Goal: Information Seeking & Learning: Understand process/instructions

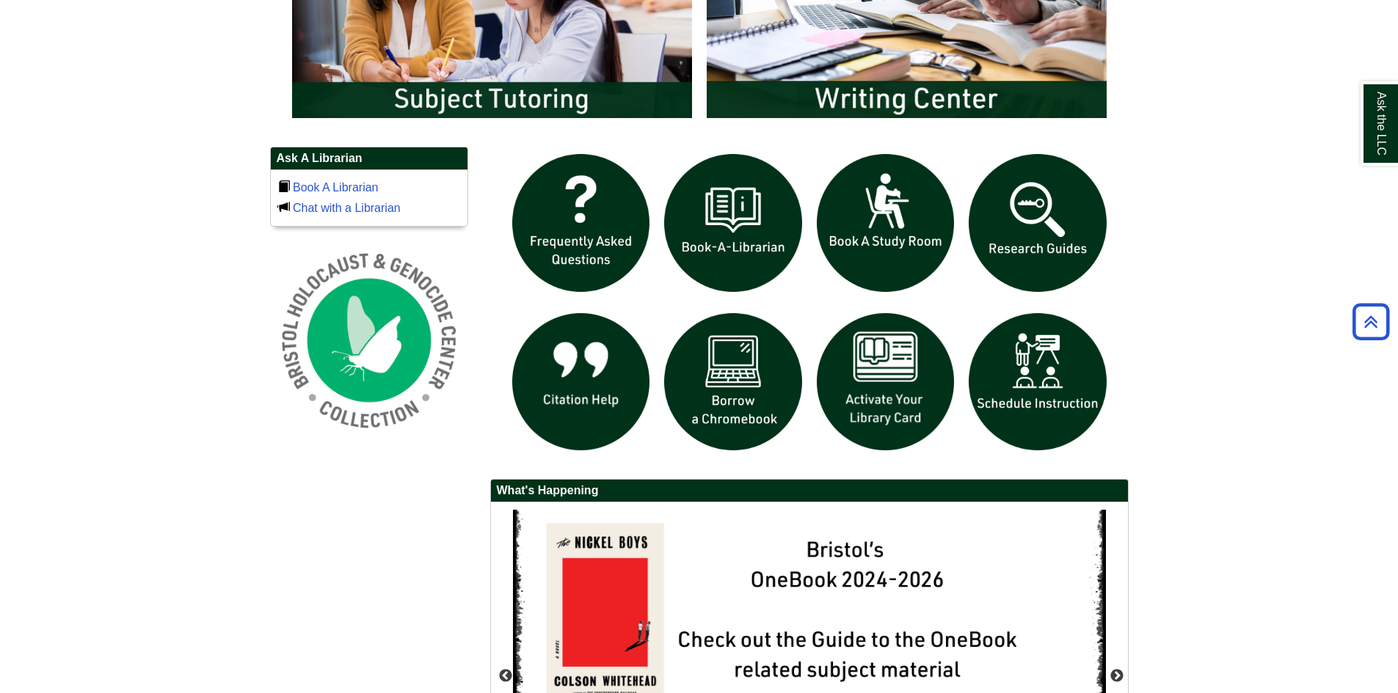
scroll to position [952, 0]
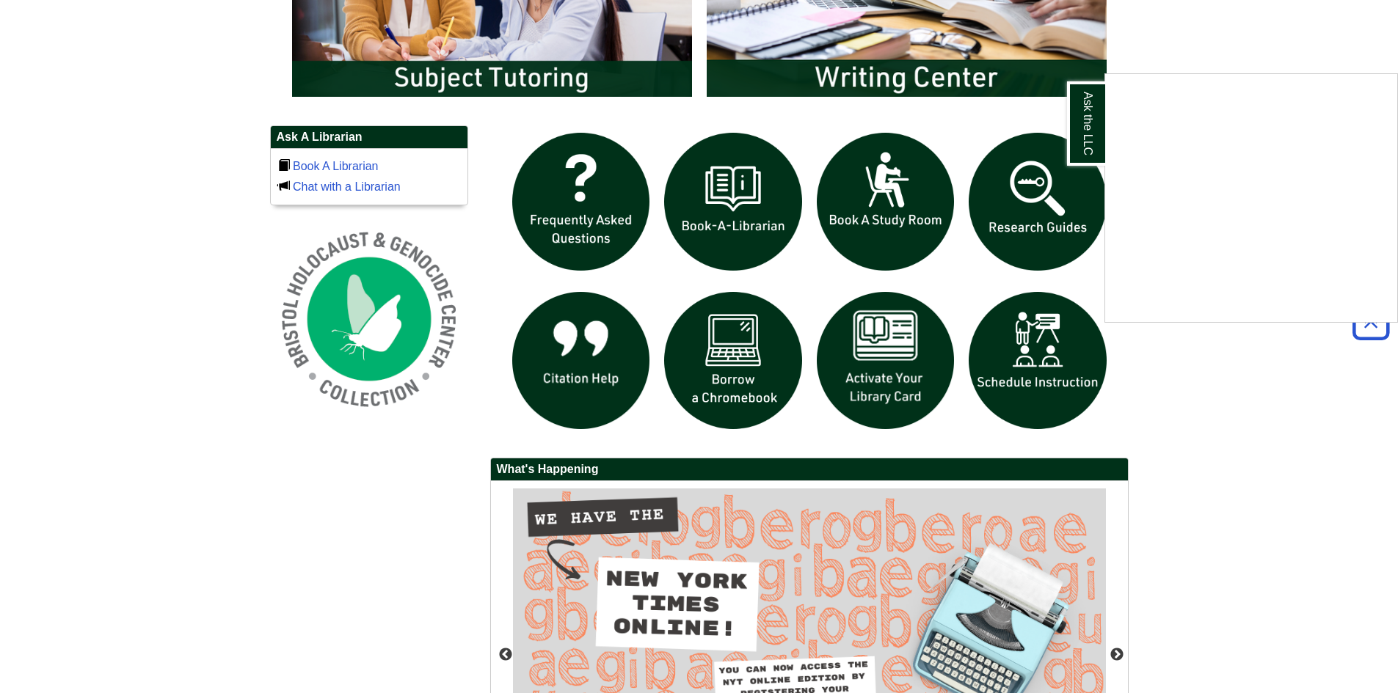
click at [1256, 424] on div "Ask the LLC" at bounding box center [699, 346] width 1398 height 693
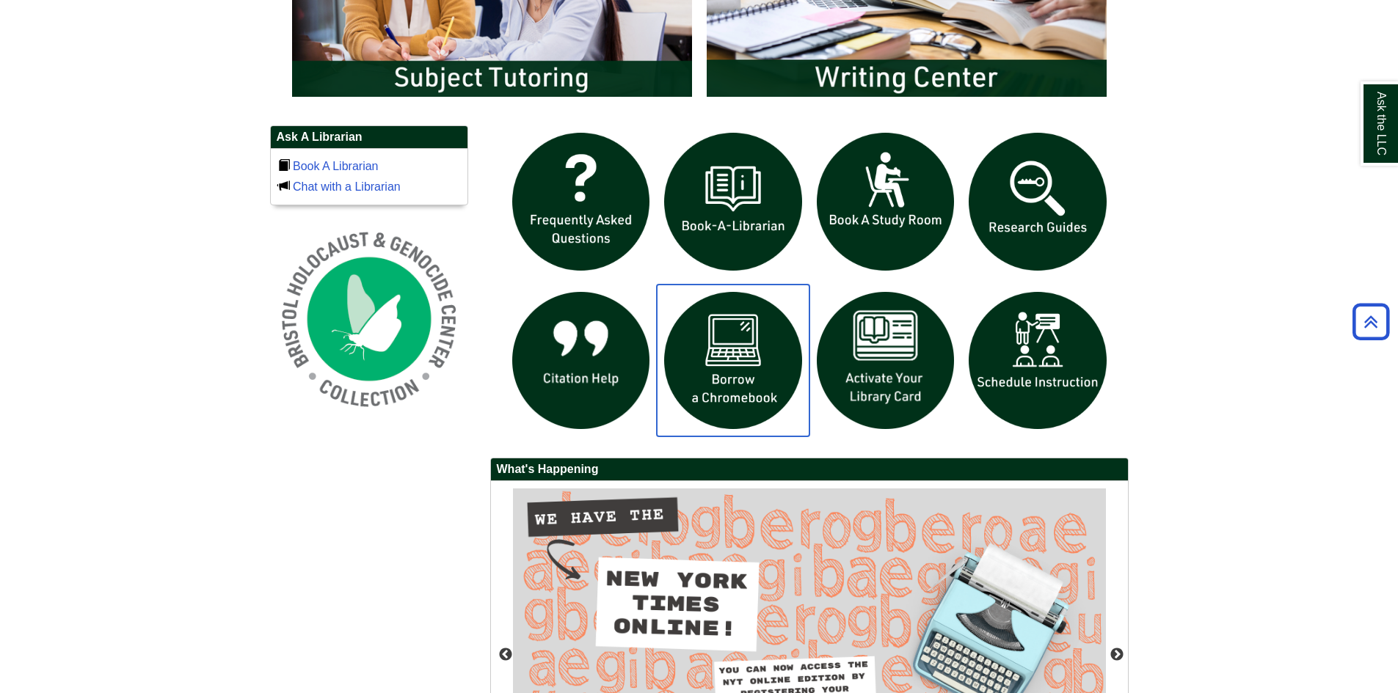
click at [748, 370] on img "slideshow" at bounding box center [733, 361] width 153 height 153
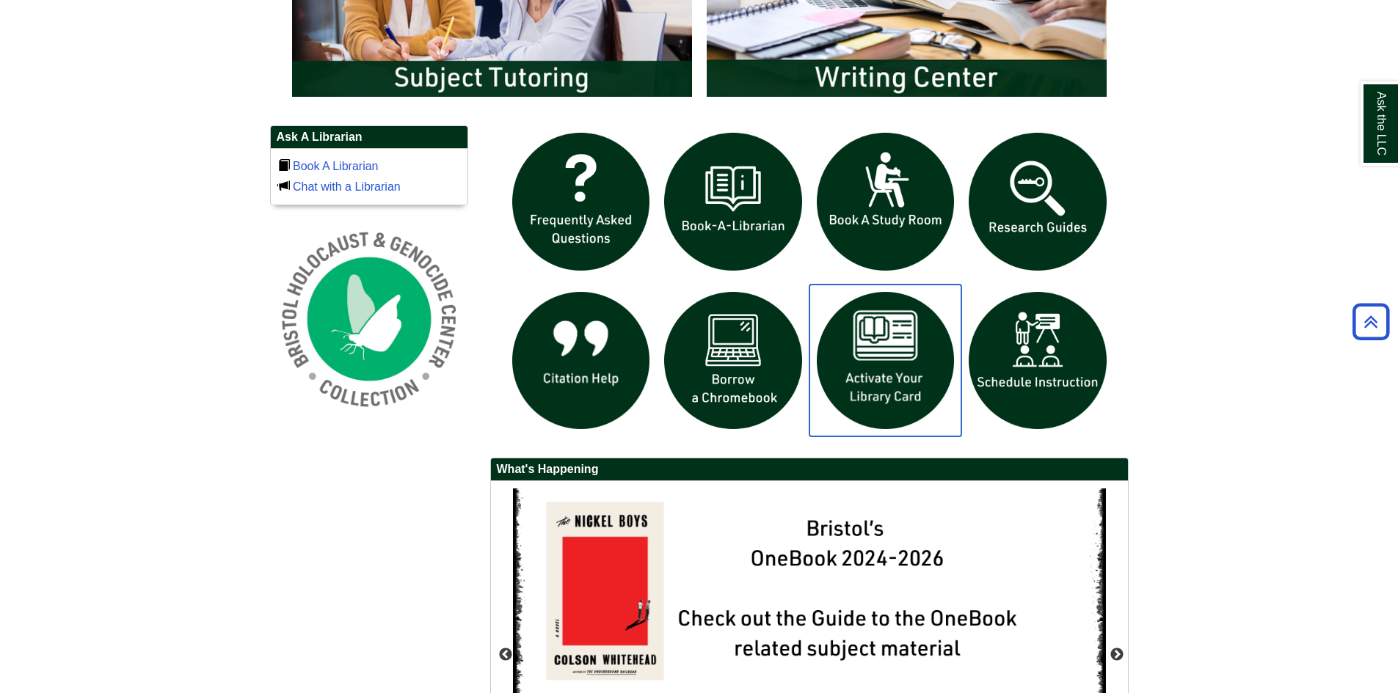
click at [894, 349] on img "slideshow" at bounding box center [885, 361] width 153 height 153
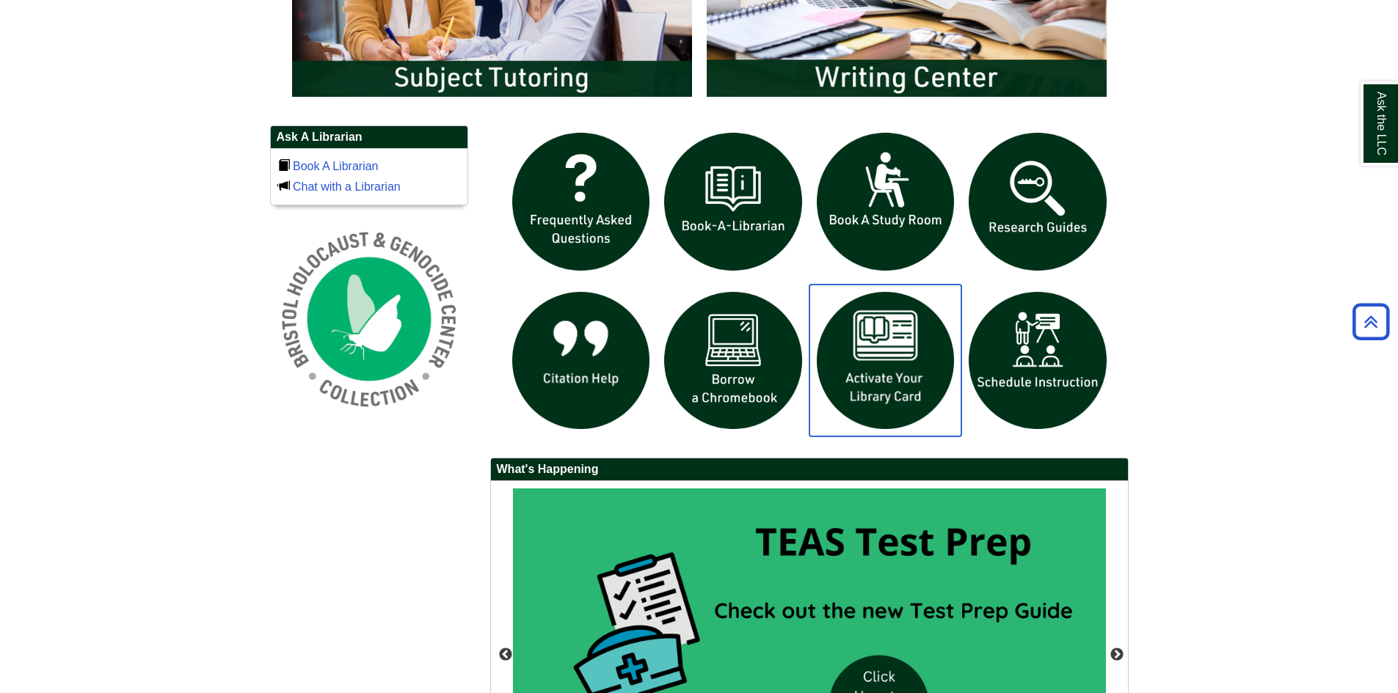
click at [865, 385] on img "slideshow" at bounding box center [885, 361] width 153 height 153
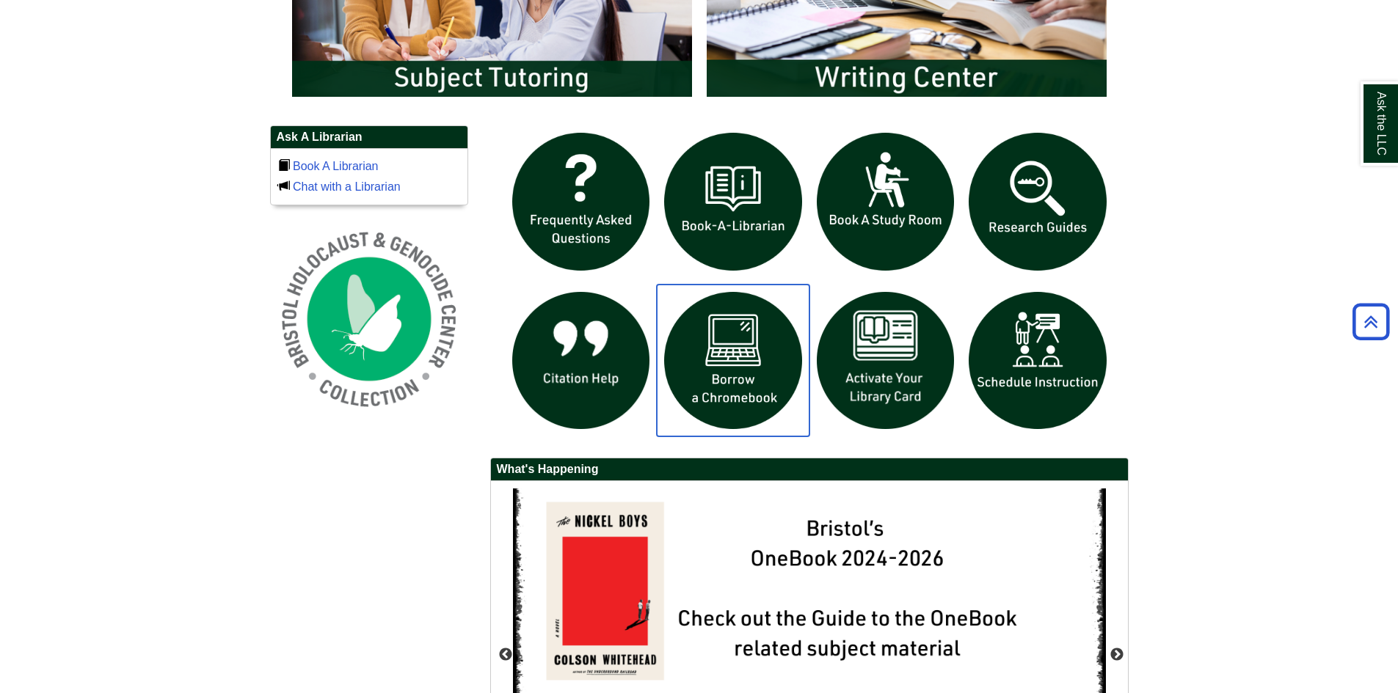
click at [714, 374] on img "slideshow" at bounding box center [733, 361] width 153 height 153
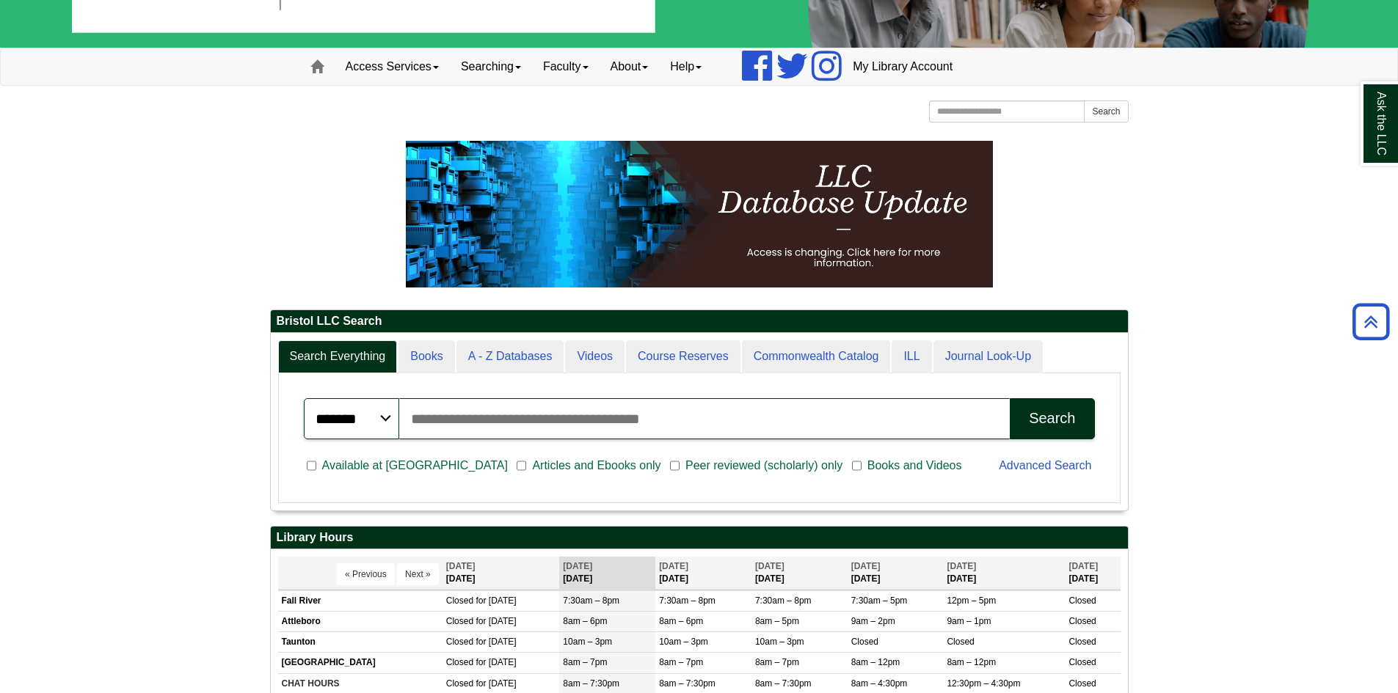
scroll to position [0, 0]
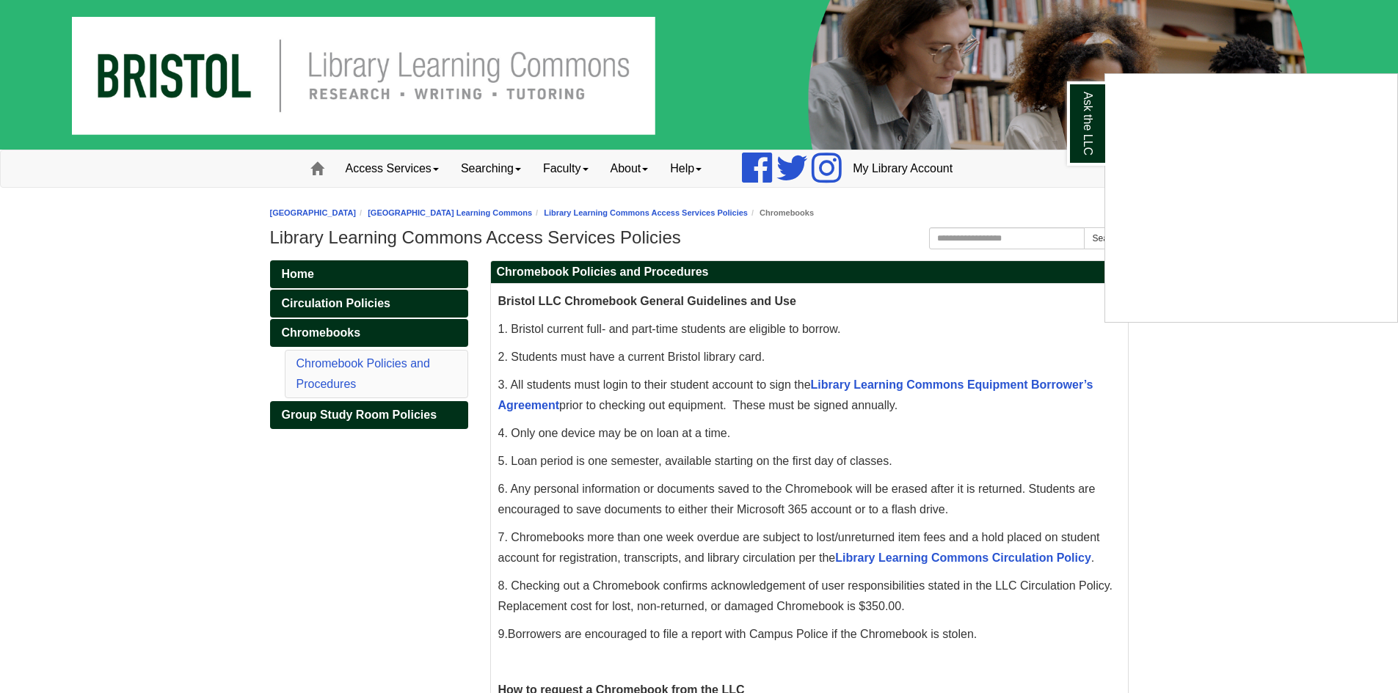
click at [1231, 440] on div "Ask the LLC" at bounding box center [699, 346] width 1398 height 693
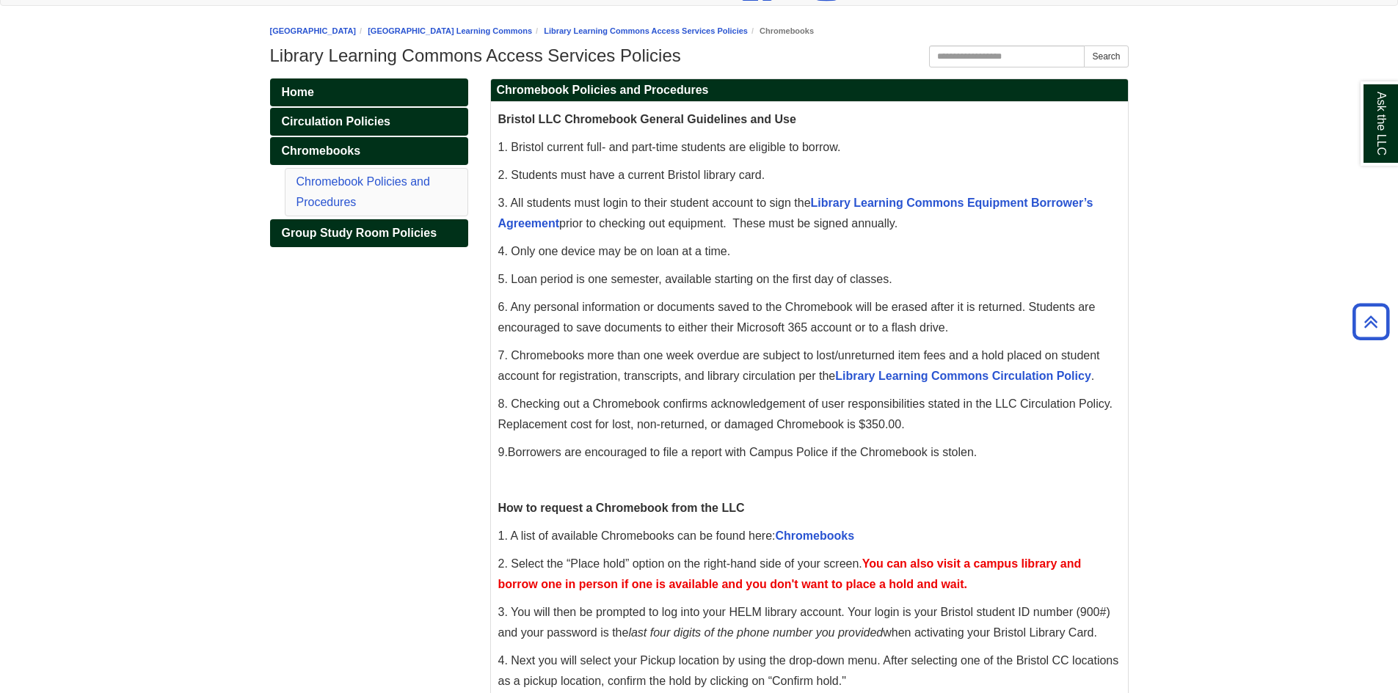
scroll to position [4, 0]
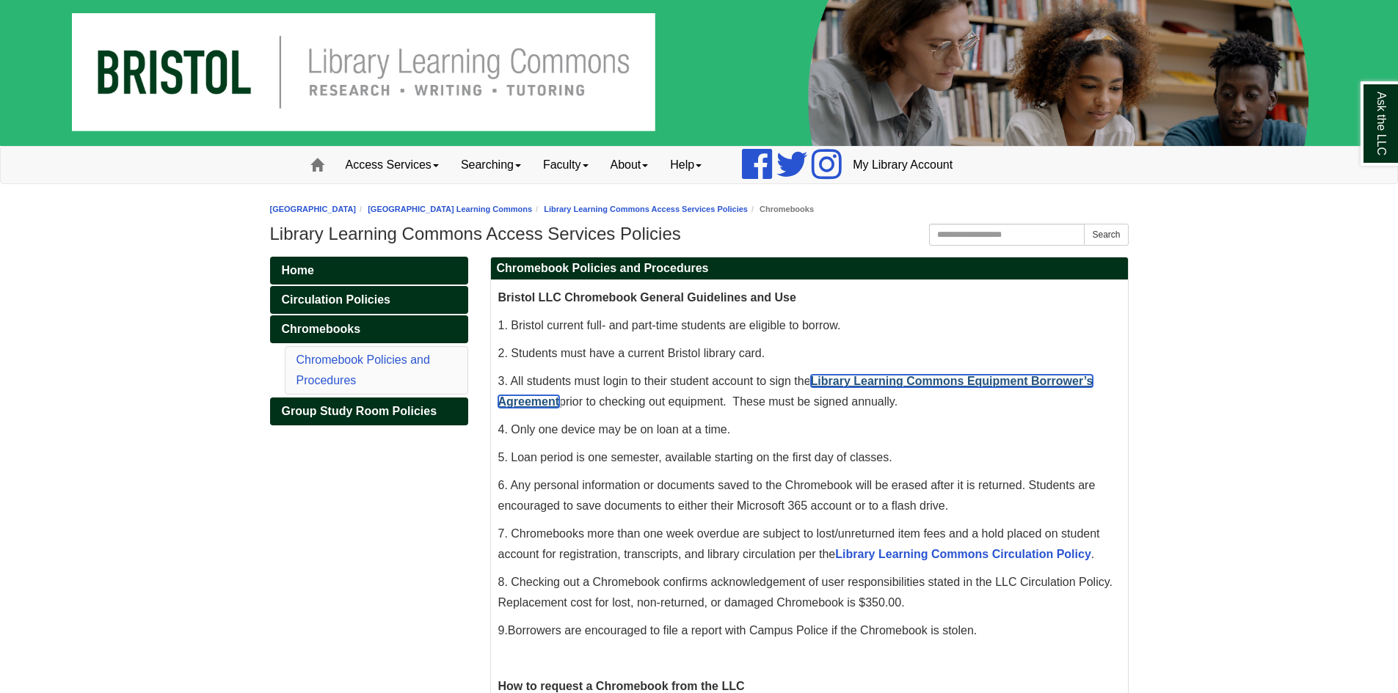
click at [1000, 381] on link "Library Learning Commons Equipment Borrower’s Agreement" at bounding box center [795, 391] width 595 height 33
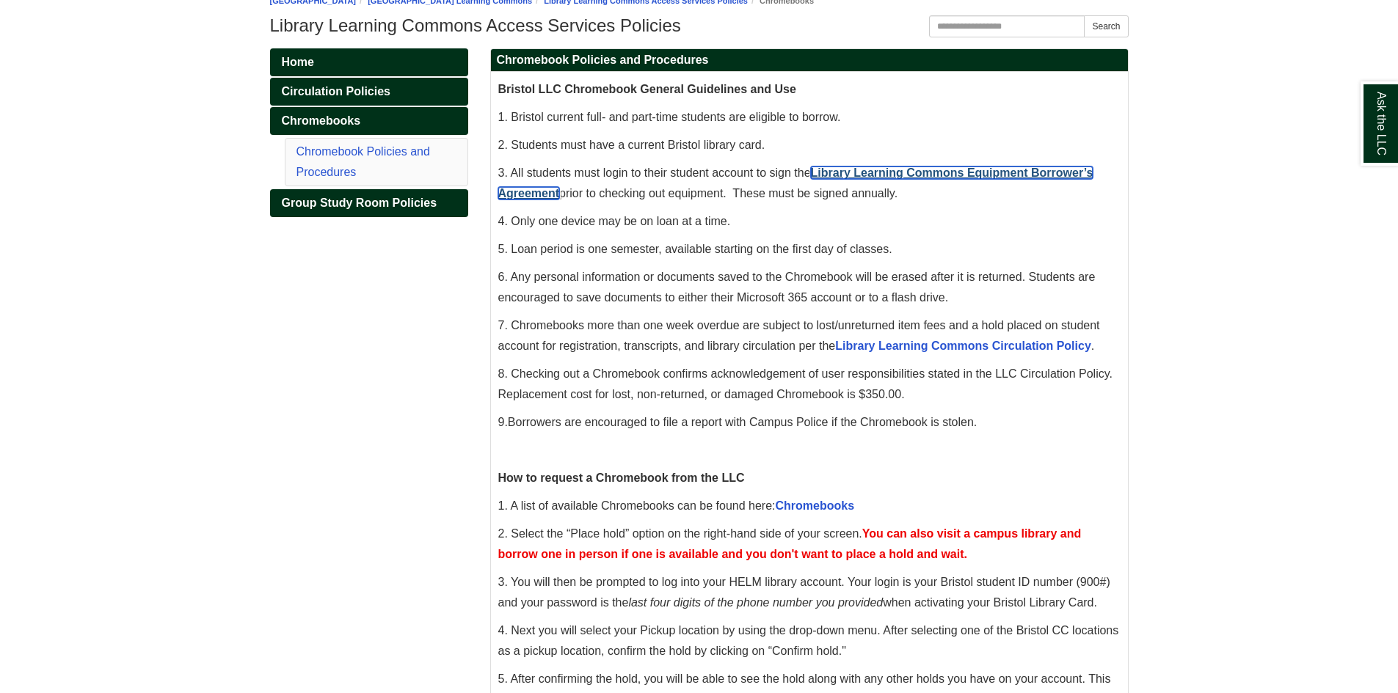
scroll to position [297, 0]
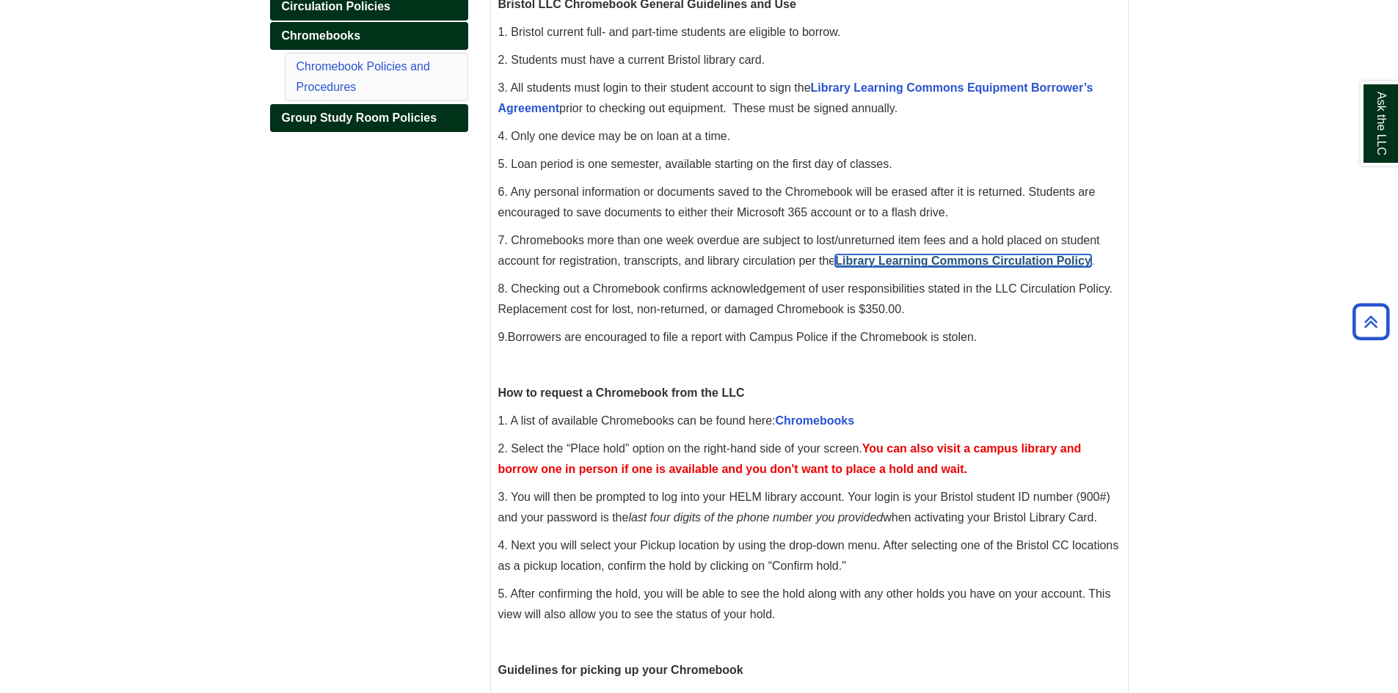
click at [955, 263] on link "Library Learning Commons Circulation Policy" at bounding box center [963, 261] width 256 height 12
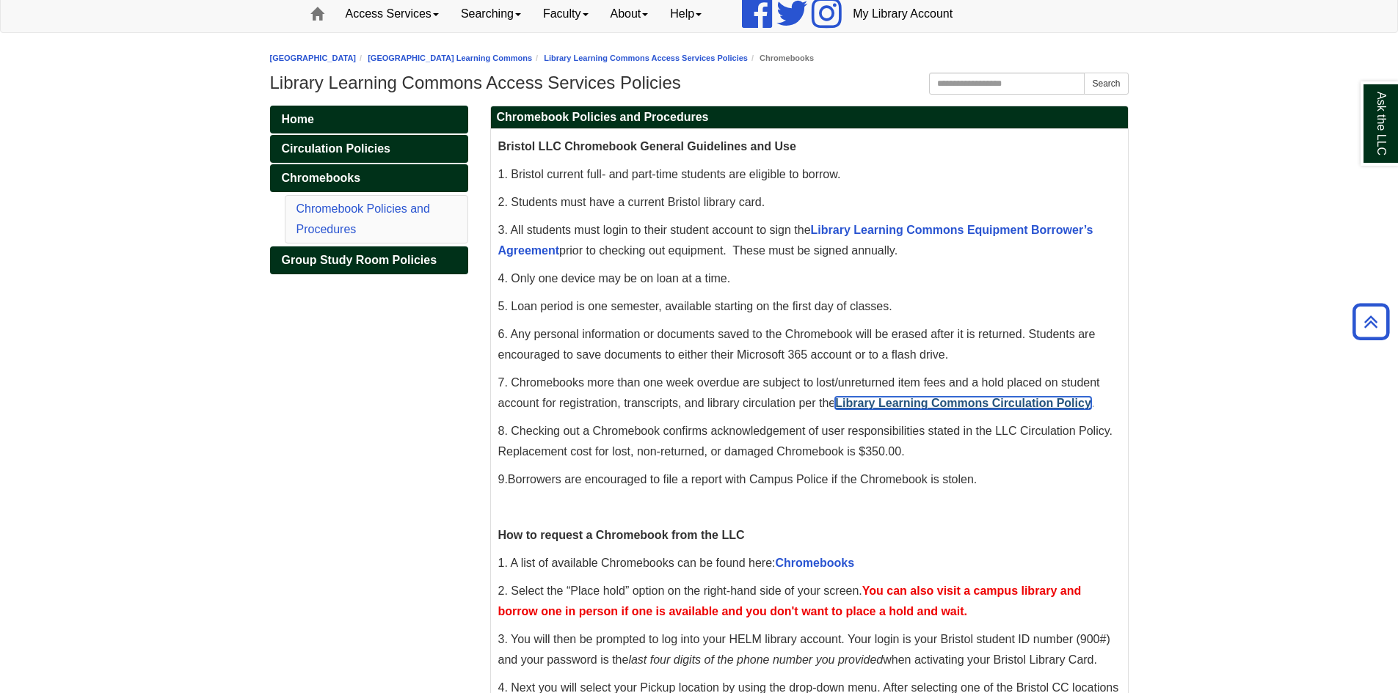
scroll to position [0, 0]
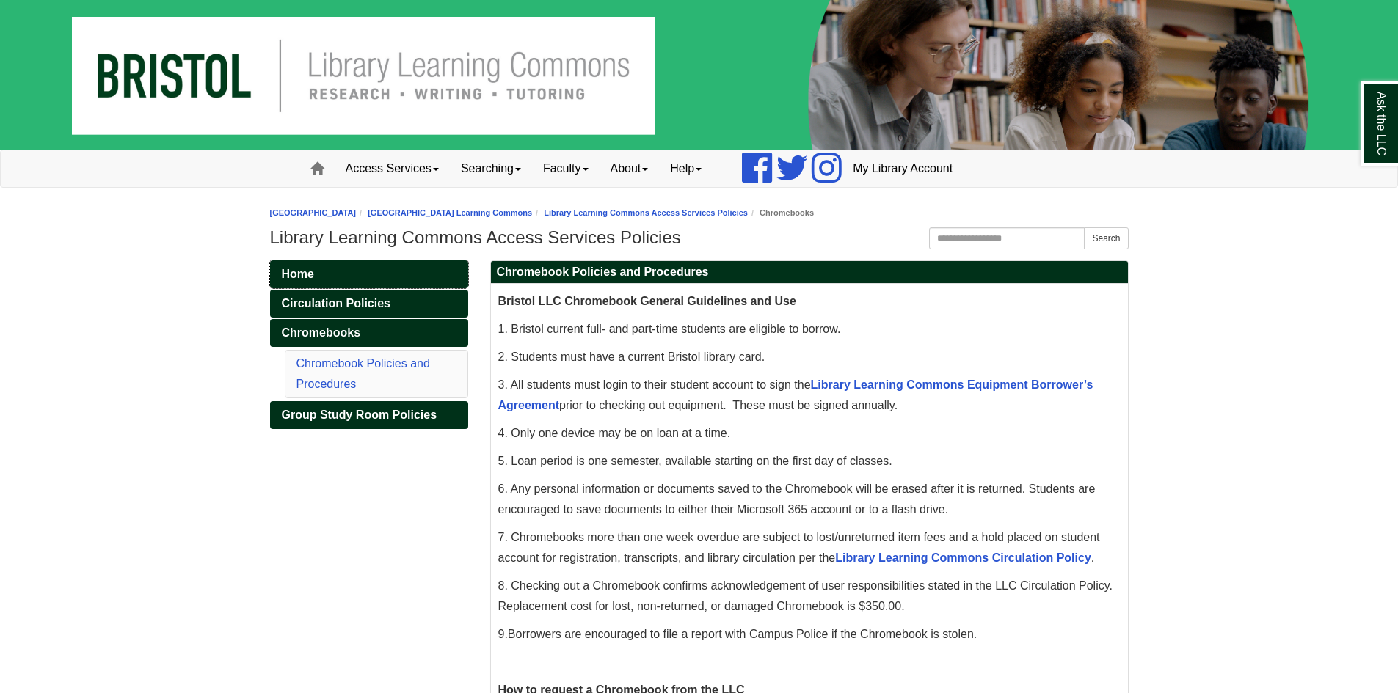
click at [303, 273] on span "Home" at bounding box center [298, 274] width 32 height 12
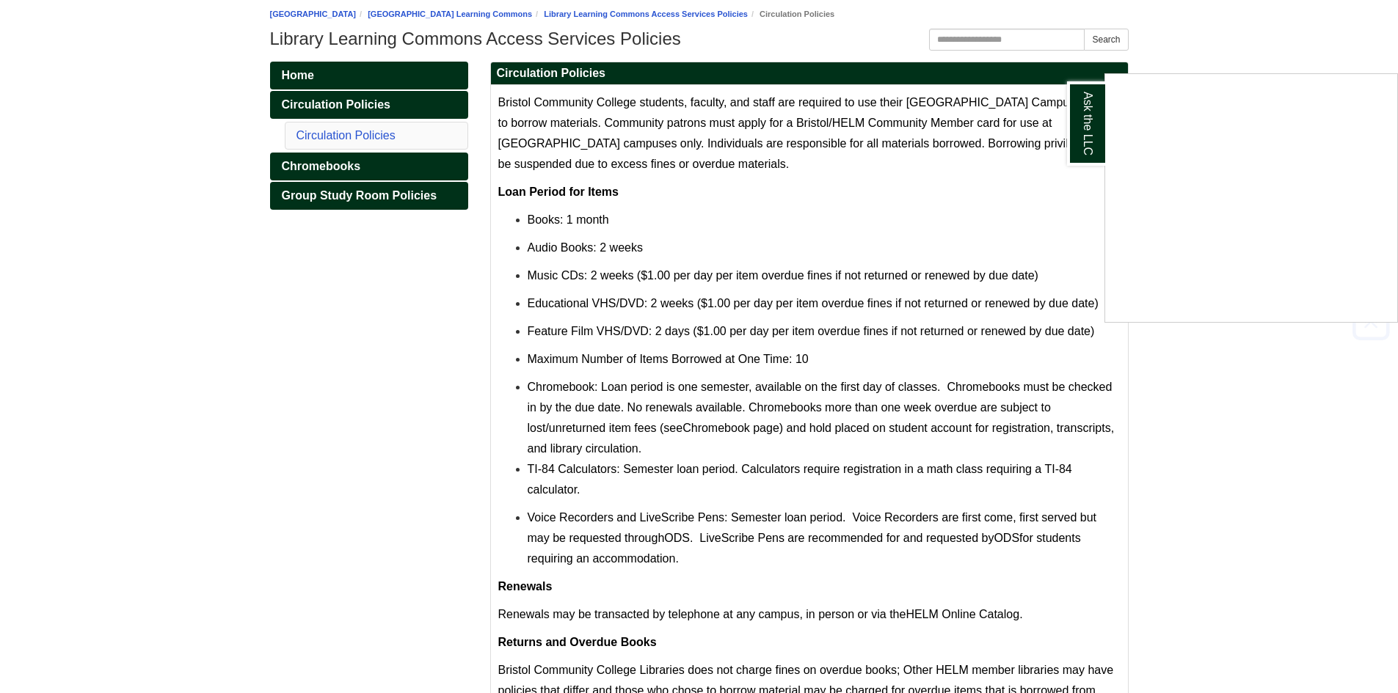
scroll to position [220, 0]
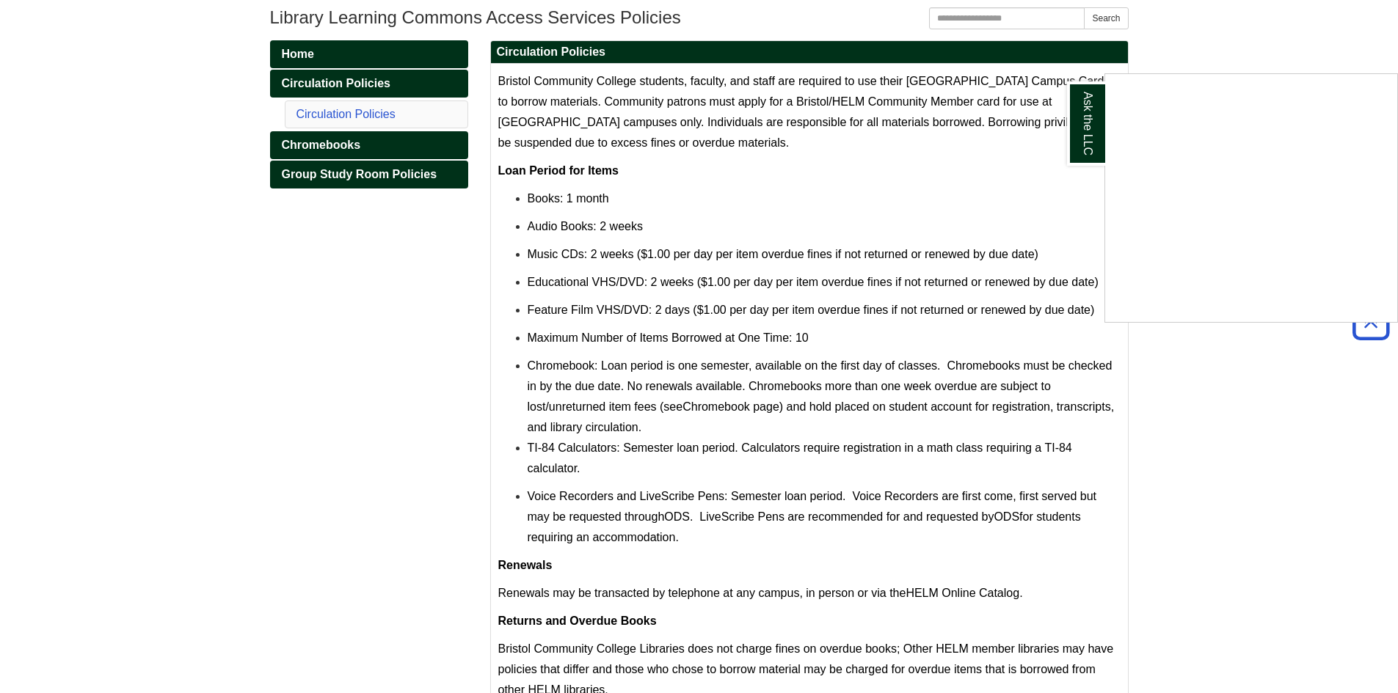
click at [1231, 390] on div "Ask the LLC" at bounding box center [699, 346] width 1398 height 693
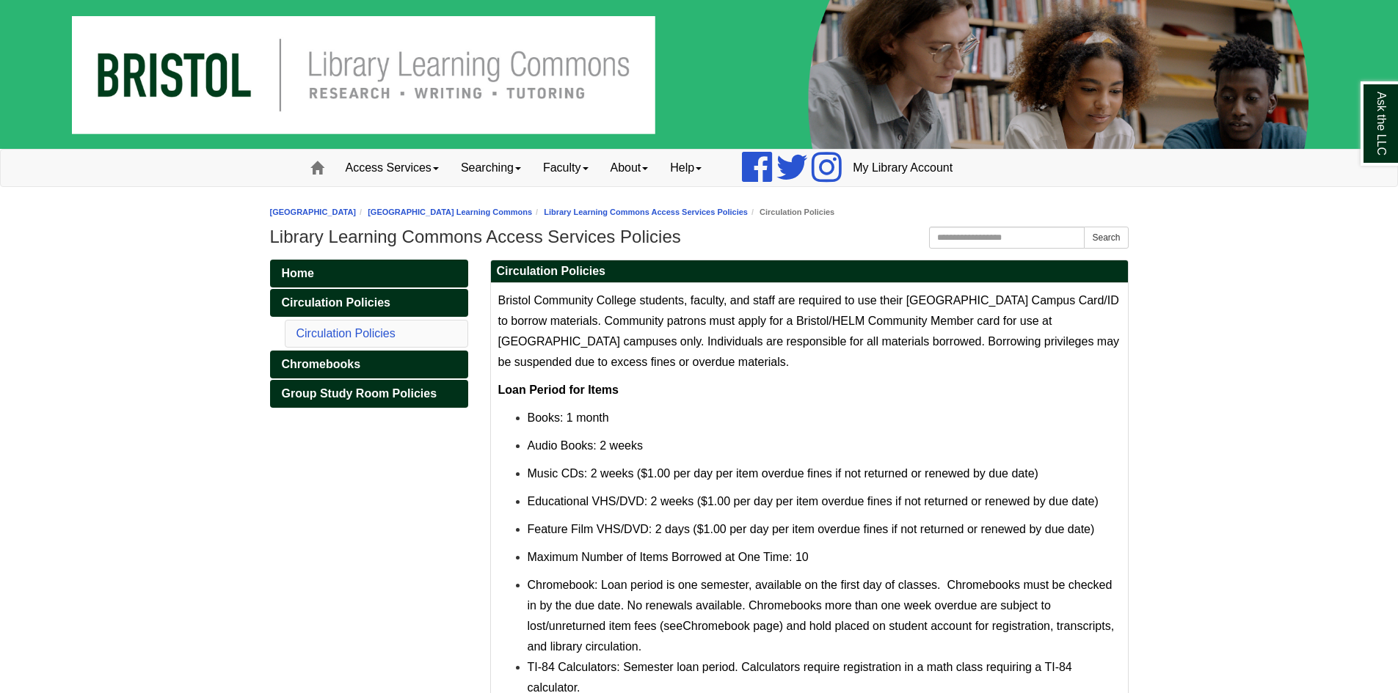
scroll to position [0, 0]
click at [420, 366] on link "Chromebooks" at bounding box center [369, 365] width 198 height 28
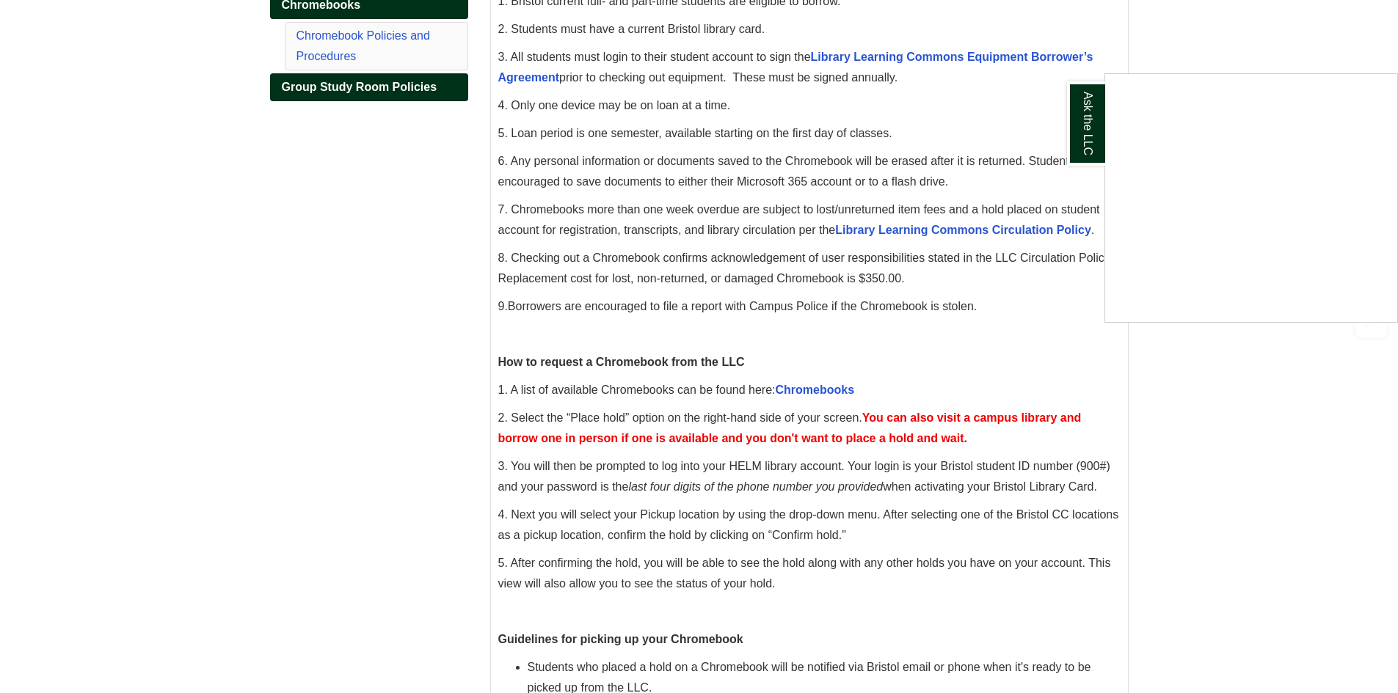
scroll to position [371, 0]
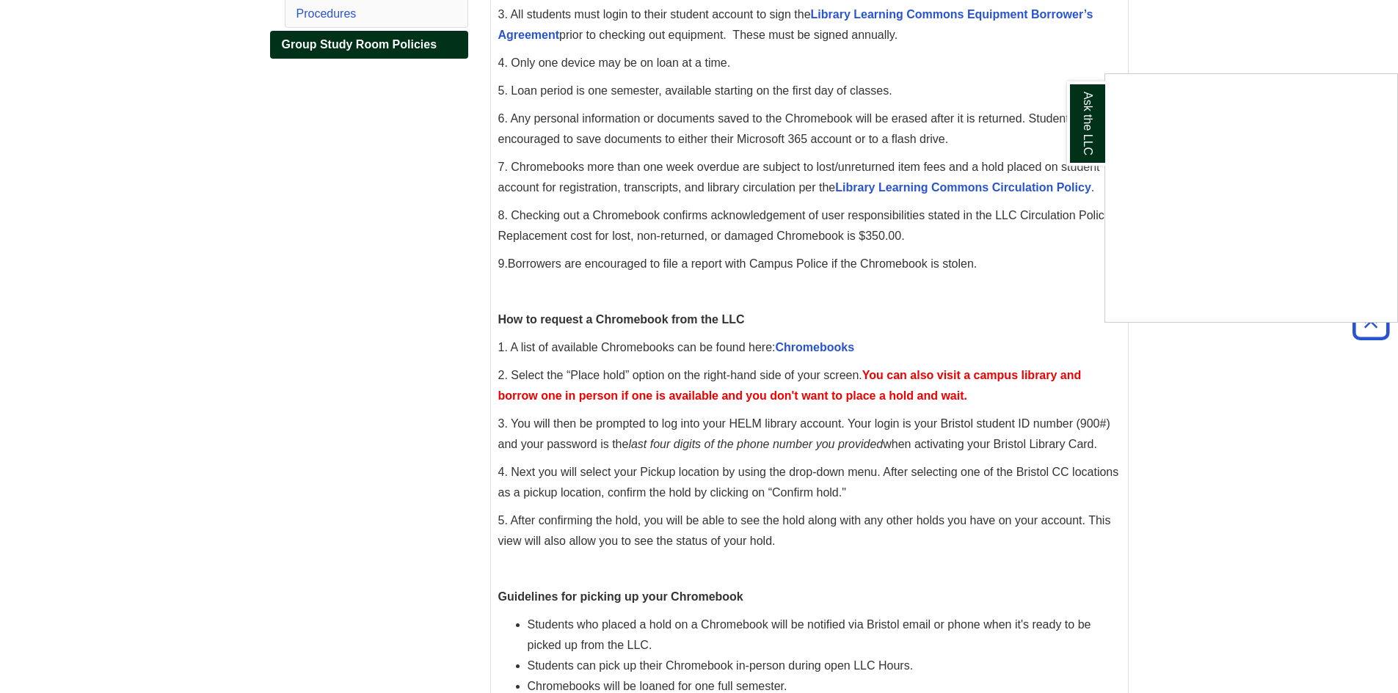
click at [847, 349] on div "Ask the LLC" at bounding box center [699, 346] width 1398 height 693
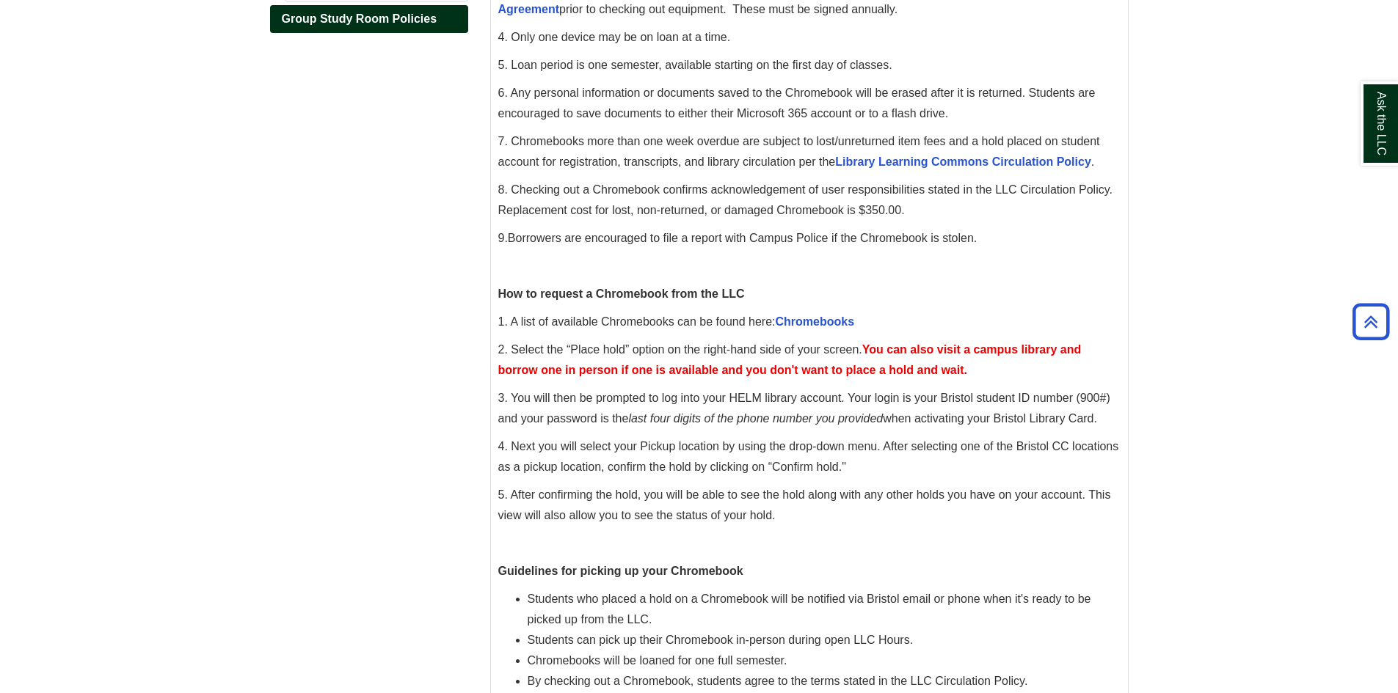
scroll to position [150, 0]
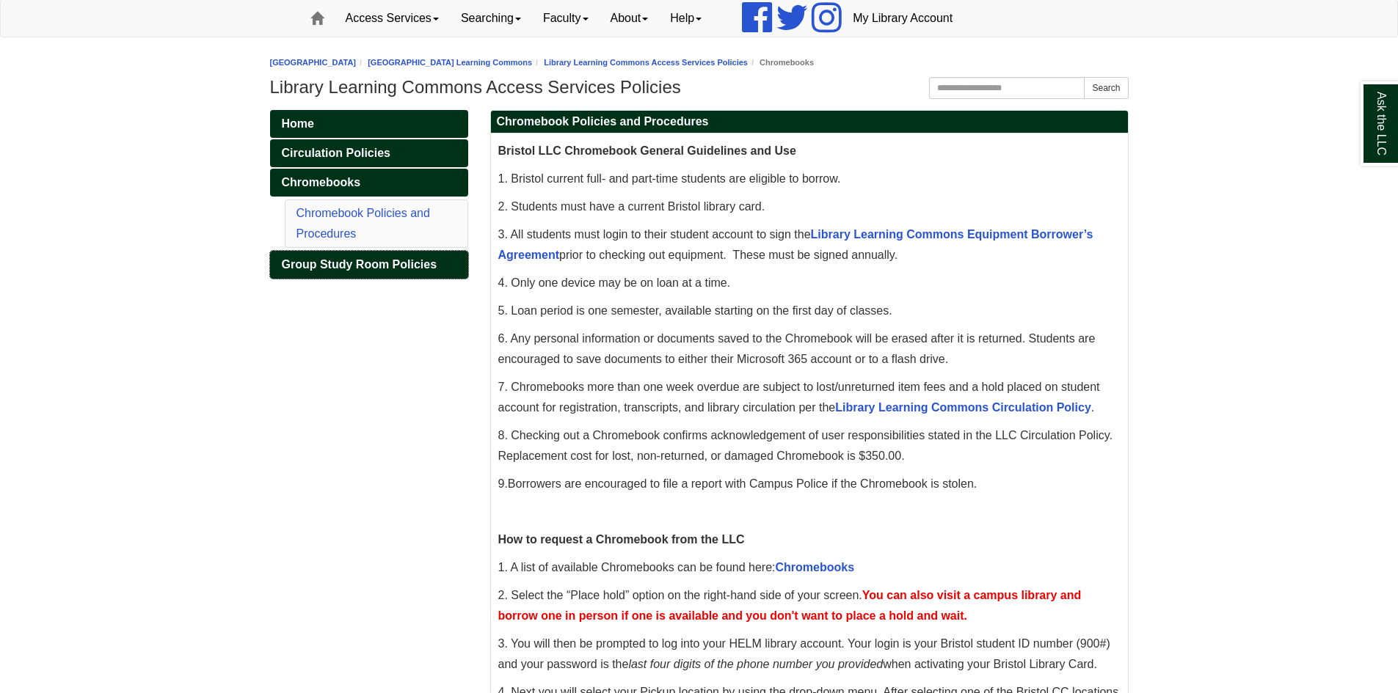
click at [437, 270] on link "Group Study Room Policies" at bounding box center [369, 265] width 198 height 28
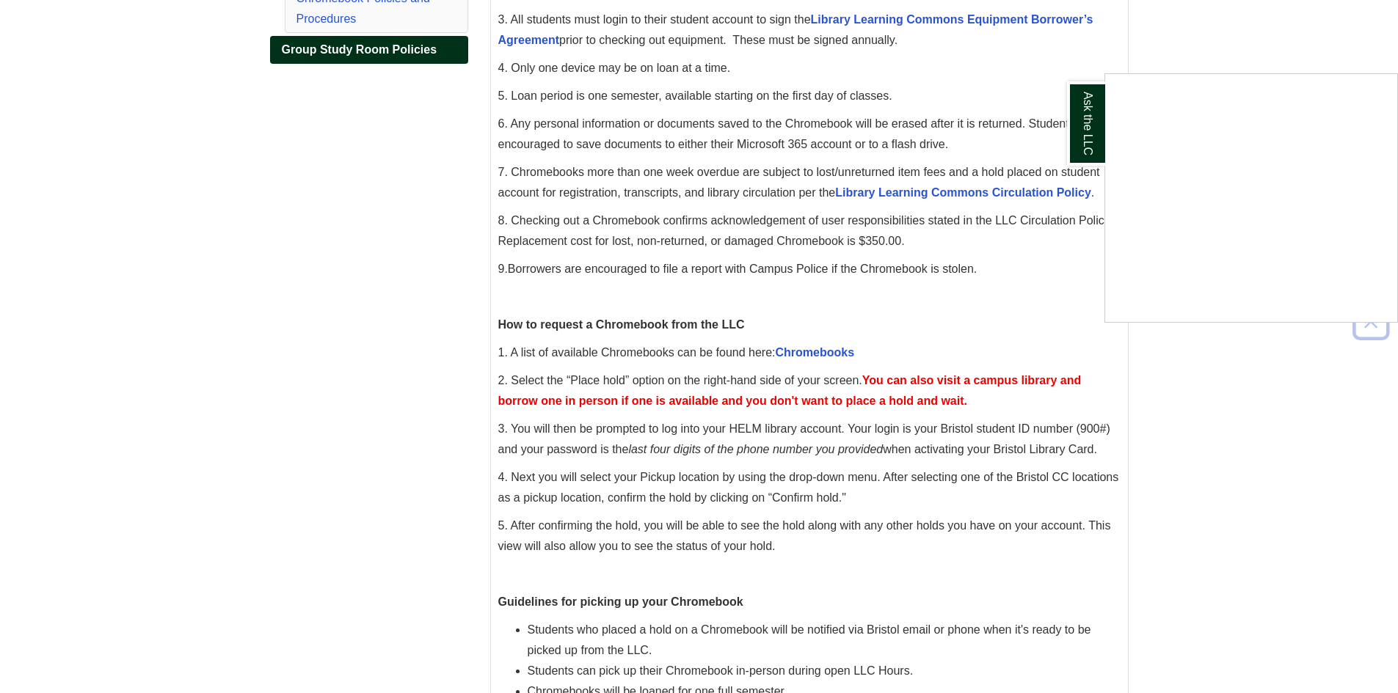
scroll to position [367, 0]
click at [837, 353] on div "Ask the LLC" at bounding box center [699, 346] width 1398 height 693
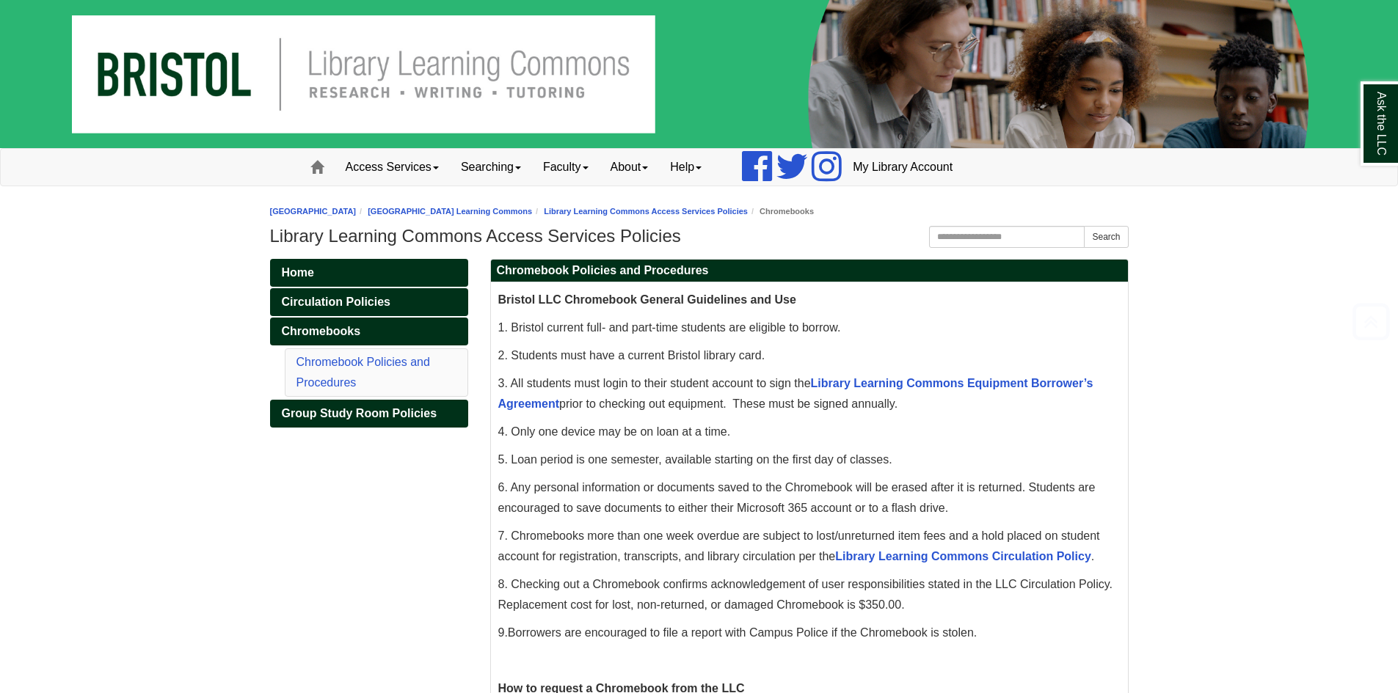
scroll to position [0, 0]
